Goal: Transaction & Acquisition: Purchase product/service

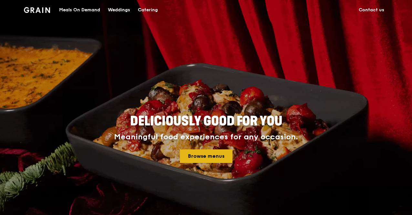
click at [213, 157] on link "Browse menus" at bounding box center [206, 156] width 53 height 14
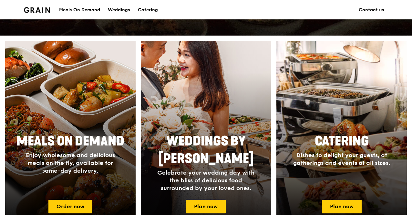
scroll to position [258, 0]
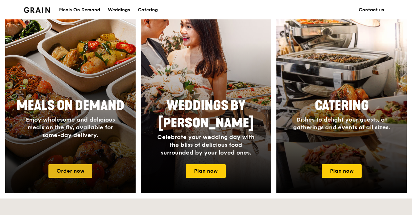
click at [62, 168] on link "Order now" at bounding box center [70, 171] width 44 height 14
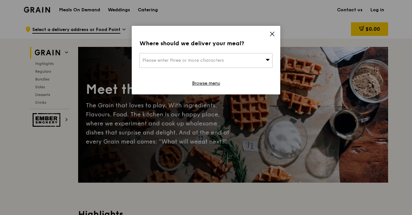
click at [272, 35] on icon at bounding box center [272, 34] width 6 height 6
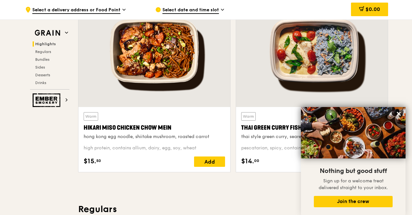
scroll to position [226, 0]
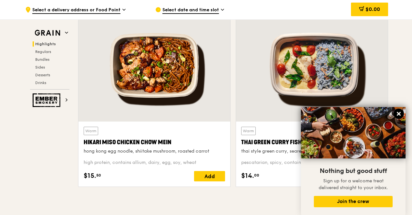
click at [399, 117] on button at bounding box center [399, 114] width 10 height 10
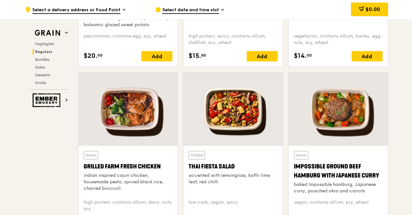
scroll to position [710, 0]
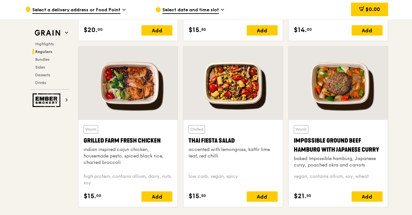
drag, startPoint x: 84, startPoint y: 138, endPoint x: 161, endPoint y: 140, distance: 76.9
click at [161, 140] on div "Grilled Farm Fresh Chicken" at bounding box center [128, 140] width 89 height 9
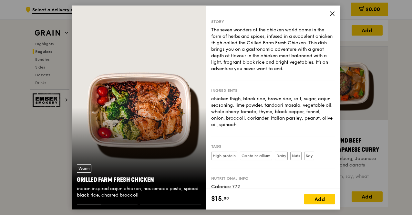
click at [333, 15] on icon at bounding box center [332, 14] width 6 height 6
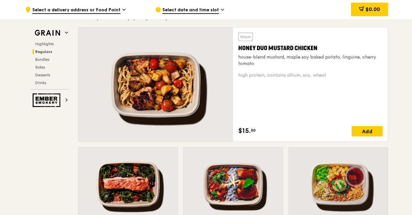
scroll to position [444, 0]
